Goal: Information Seeking & Learning: Check status

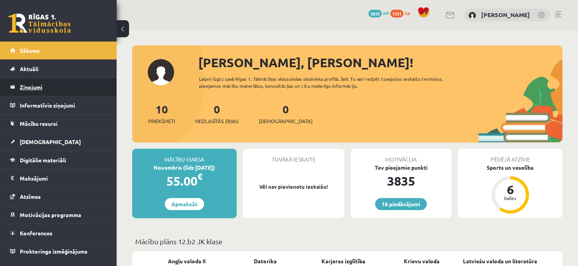
click at [49, 91] on legend "Ziņojumi 0" at bounding box center [63, 87] width 87 height 18
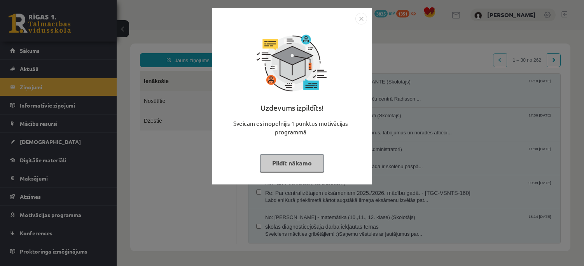
click at [364, 14] on img "Close" at bounding box center [361, 19] width 12 height 12
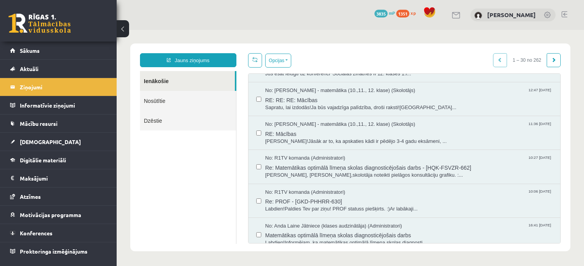
scroll to position [854, 0]
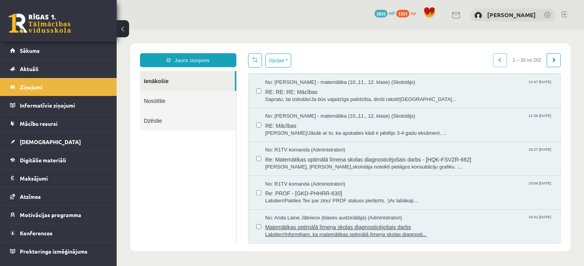
click at [416, 217] on div "No: Anda Laine Jātniece (klases audzinātāja) (Administratori) 16:41 19/09/2025" at bounding box center [408, 217] width 287 height 7
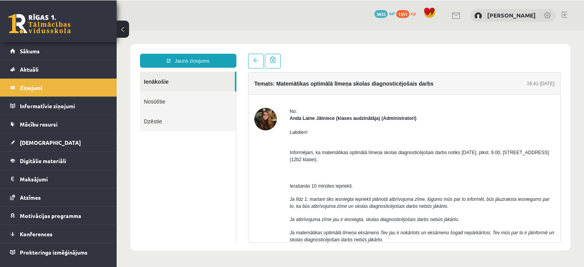
scroll to position [0, 0]
click at [62, 40] on div "0 Dāvanas 3835 mP 1351 xp" at bounding box center [58, 21] width 117 height 42
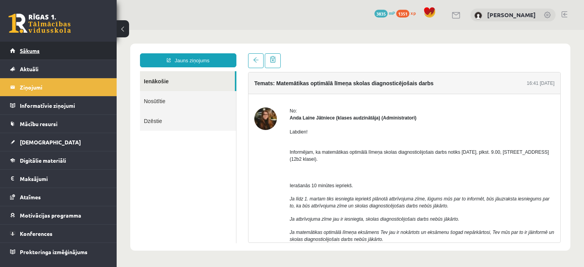
click at [61, 49] on link "Sākums" at bounding box center [58, 51] width 97 height 18
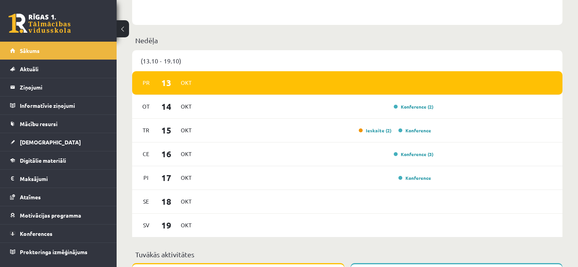
scroll to position [388, 0]
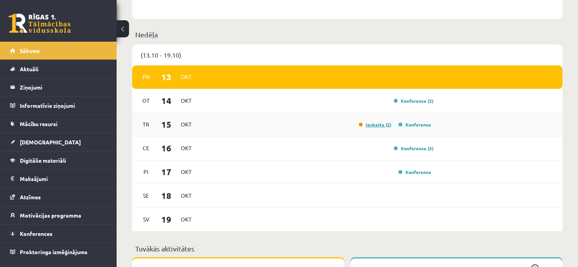
click at [365, 124] on link "Ieskaite (2)" at bounding box center [375, 124] width 33 height 6
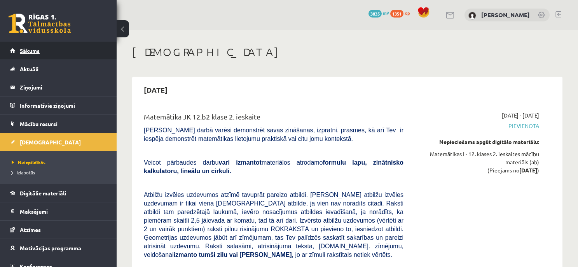
click at [56, 45] on link "Sākums" at bounding box center [58, 51] width 97 height 18
